Goal: Task Accomplishment & Management: Use online tool/utility

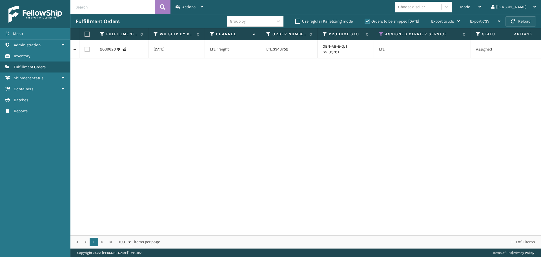
click at [519, 19] on button "Reload" at bounding box center [520, 21] width 30 height 10
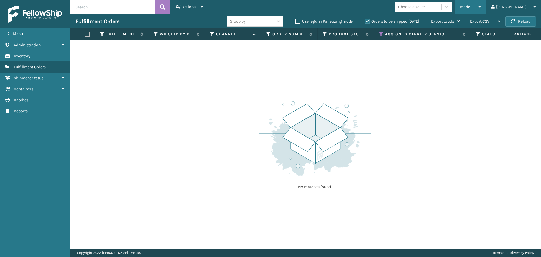
click at [481, 4] on div "Mode" at bounding box center [470, 7] width 21 height 14
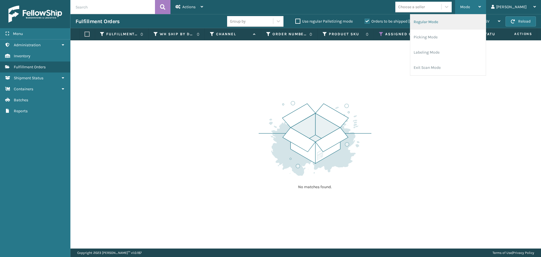
click at [463, 24] on li "Regular Mode" at bounding box center [447, 21] width 75 height 15
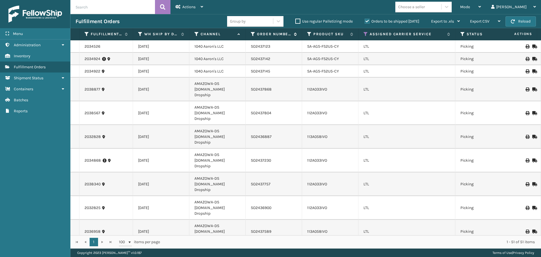
click at [252, 33] on icon at bounding box center [253, 34] width 5 height 5
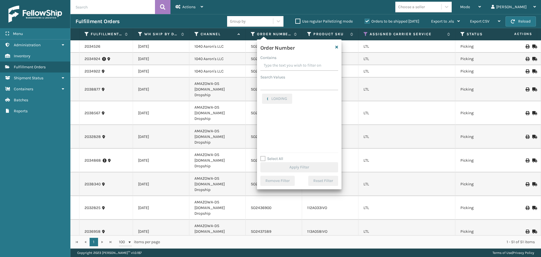
click at [271, 68] on input "Contains" at bounding box center [299, 66] width 78 height 10
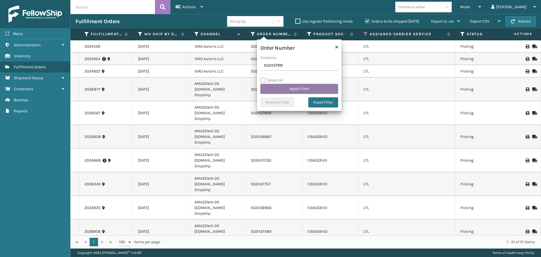
type input "SO2437991"
click at [283, 89] on button "Apply Filter" at bounding box center [299, 89] width 78 height 10
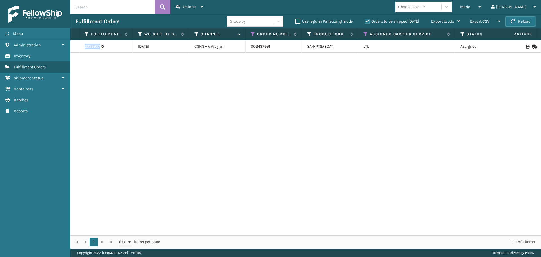
drag, startPoint x: 101, startPoint y: 47, endPoint x: 79, endPoint y: 47, distance: 22.3
click at [79, 47] on tr "2039907 [DATE] CSNSMA Wayfair SO2437991 SA-HPTSA3OAT LTL Assigned 1 LifeStyle C…" at bounding box center [518, 46] width 896 height 12
copy tr "2039907"
click at [470, 8] on span "Mode" at bounding box center [465, 7] width 10 height 5
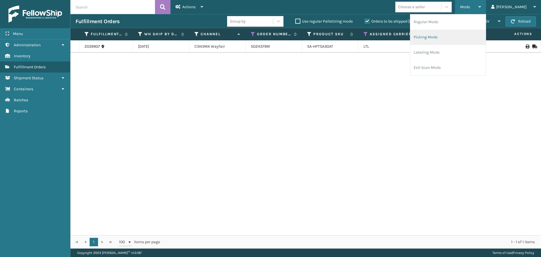
click at [458, 38] on li "Picking Mode" at bounding box center [447, 37] width 75 height 15
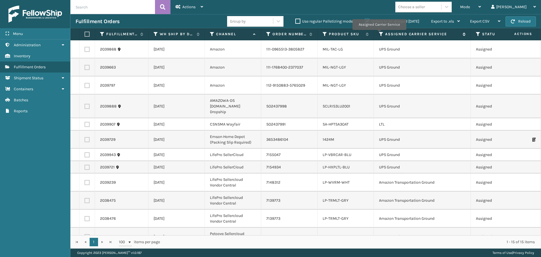
click at [379, 34] on icon at bounding box center [381, 34] width 5 height 5
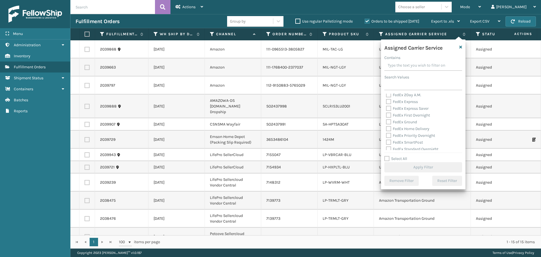
scroll to position [56, 0]
click at [386, 120] on label "LTL" at bounding box center [392, 121] width 12 height 5
click at [386, 120] on input "LTL" at bounding box center [386, 120] width 0 height 4
checkbox input "true"
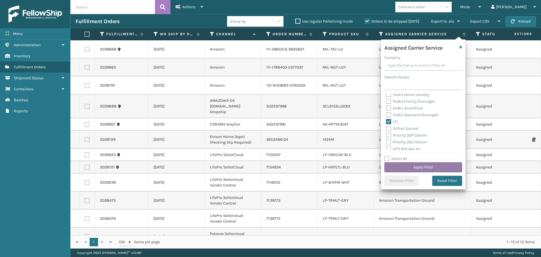
click at [402, 166] on button "Apply Filter" at bounding box center [423, 167] width 78 height 10
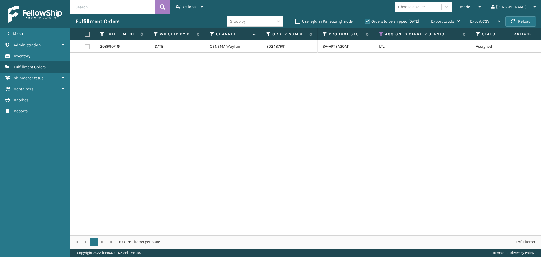
click at [86, 48] on label at bounding box center [86, 46] width 5 height 5
click at [85, 48] on input "checkbox" at bounding box center [84, 46] width 0 height 4
checkbox input "true"
click at [192, 11] on div "Actions" at bounding box center [189, 7] width 28 height 14
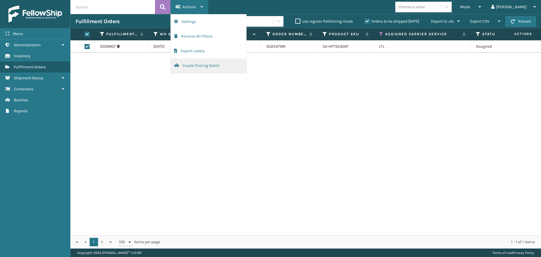
click at [195, 63] on button "Create Picking Batch" at bounding box center [208, 65] width 75 height 15
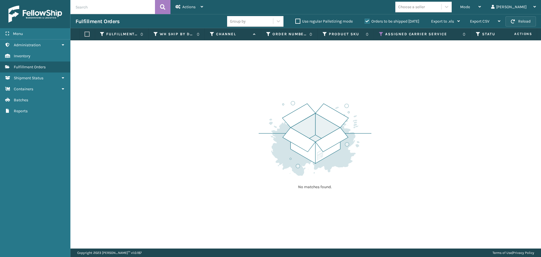
click at [517, 17] on button "Reload" at bounding box center [520, 21] width 30 height 10
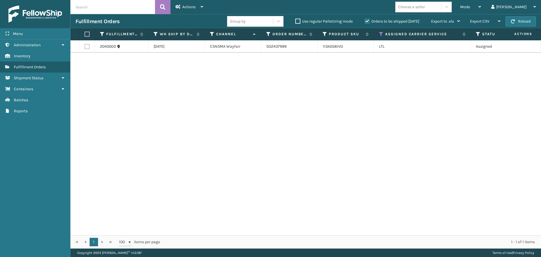
click at [88, 46] on label at bounding box center [86, 46] width 5 height 5
click at [85, 46] on input "checkbox" at bounding box center [84, 46] width 0 height 4
checkbox input "true"
click at [193, 6] on span "Actions" at bounding box center [188, 7] width 13 height 5
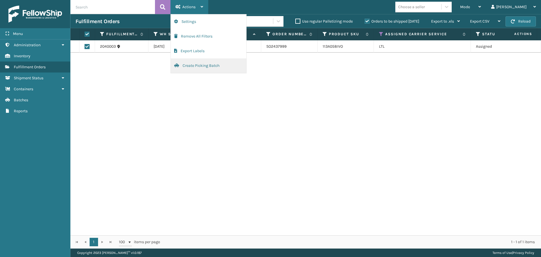
click at [214, 65] on button "Create Picking Batch" at bounding box center [208, 65] width 75 height 15
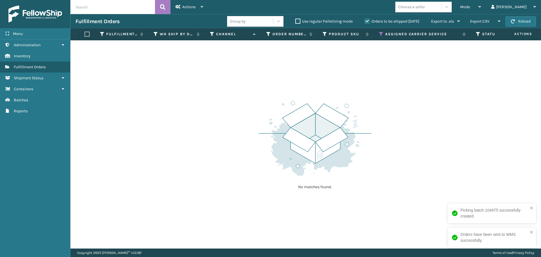
click at [278, 139] on img at bounding box center [315, 138] width 113 height 78
